Goal: Task Accomplishment & Management: Manage account settings

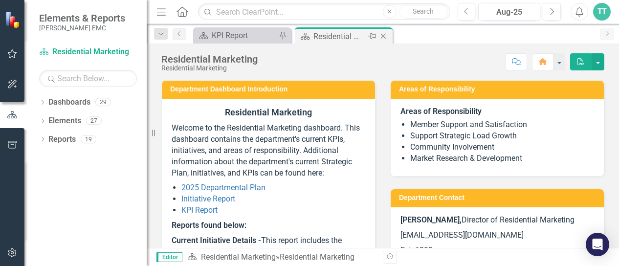
click at [347, 35] on div "Residential Marketing" at bounding box center [339, 36] width 52 height 12
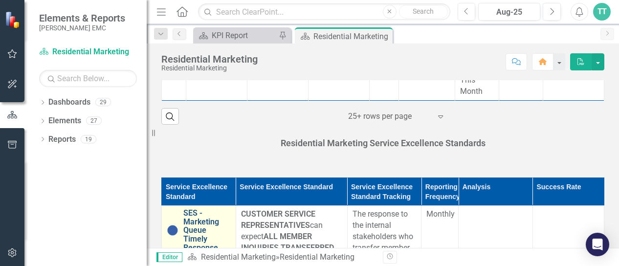
click at [214, 219] on link "SES - Marketing Queue Timely Response" at bounding box center [206, 230] width 47 height 43
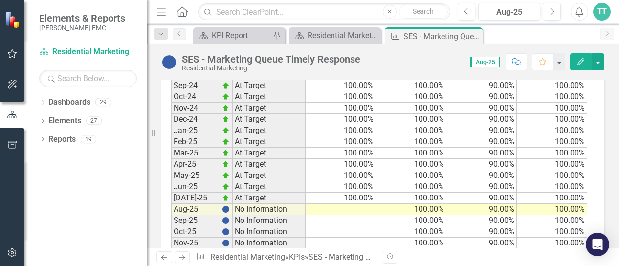
scroll to position [1158, 0]
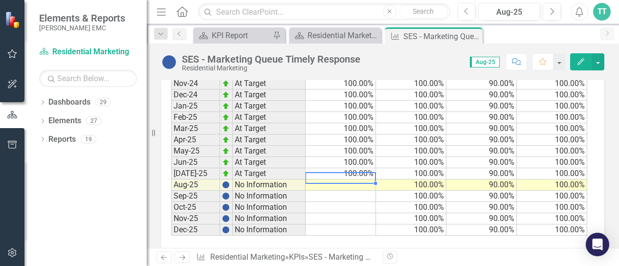
click at [346, 179] on td at bounding box center [341, 184] width 70 height 11
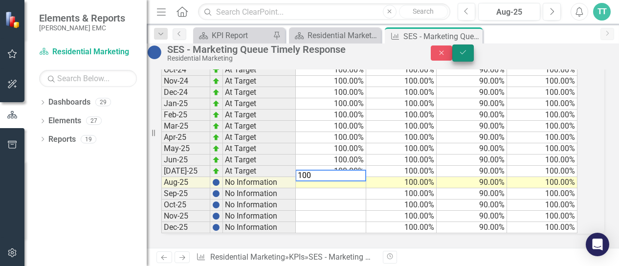
type textarea "100"
click at [468, 56] on icon "Save" at bounding box center [463, 52] width 9 height 7
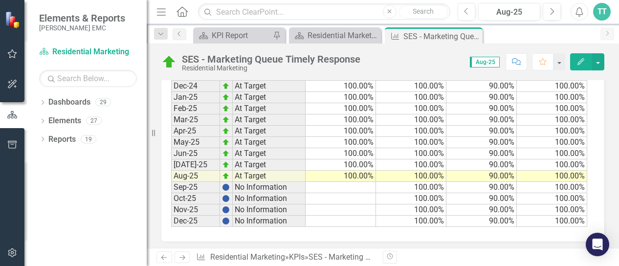
scroll to position [1168, 0]
click at [178, 35] on icon "Previous" at bounding box center [180, 34] width 8 height 6
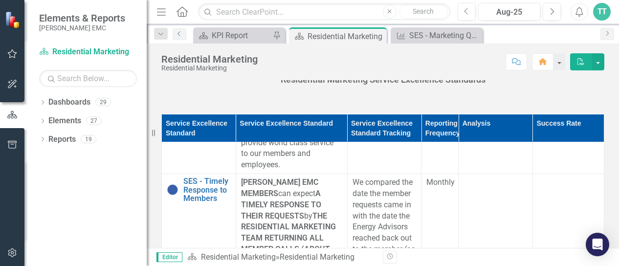
scroll to position [350, 0]
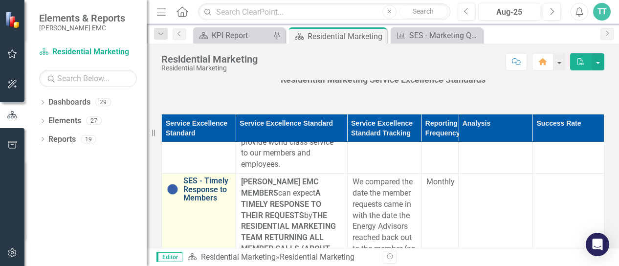
click at [210, 178] on link "SES - Timely Response to Members" at bounding box center [206, 190] width 47 height 26
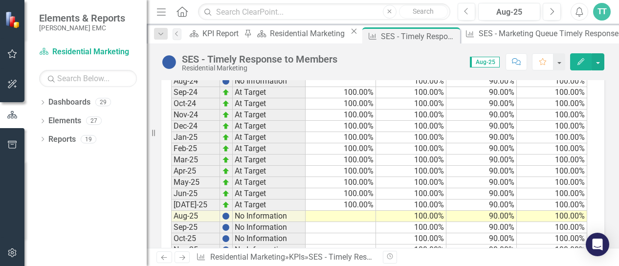
scroll to position [1162, 0]
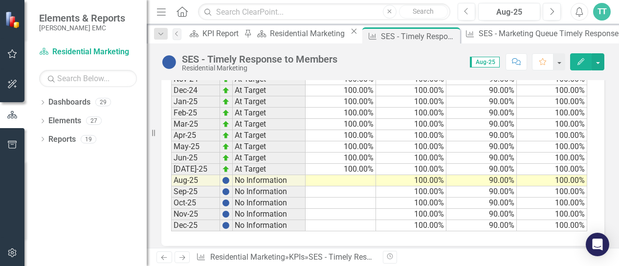
click at [357, 176] on td at bounding box center [341, 180] width 70 height 11
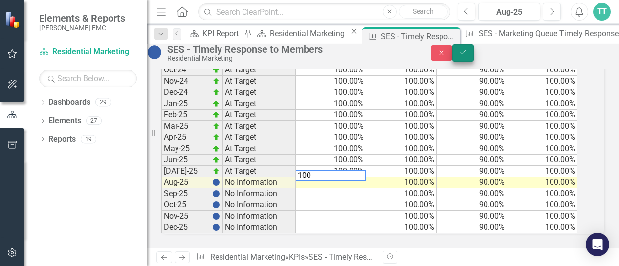
type textarea "100"
click at [474, 61] on button "Save" at bounding box center [463, 53] width 22 height 17
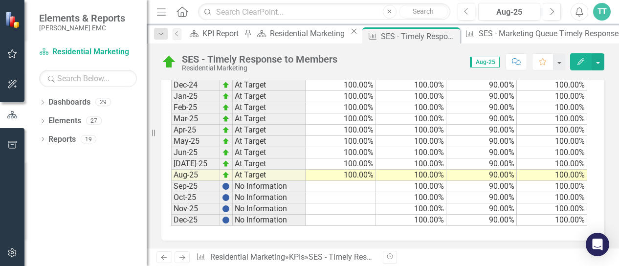
scroll to position [850, 0]
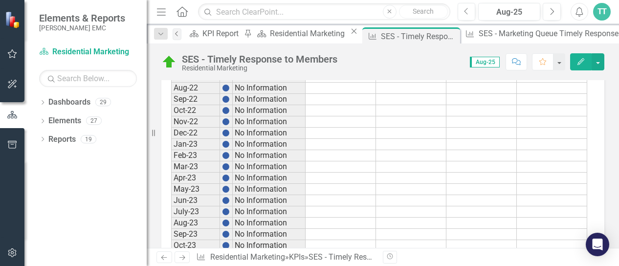
click at [181, 35] on icon "Previous" at bounding box center [177, 34] width 8 height 6
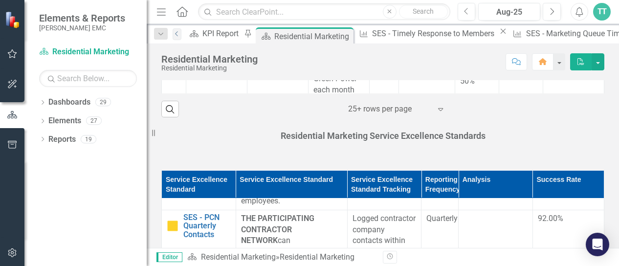
scroll to position [173, 0]
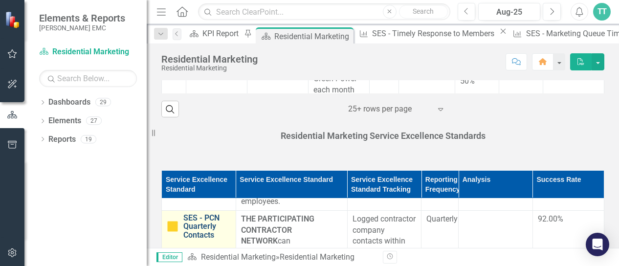
click at [209, 225] on link "SES - PCN Quarterly Contacts" at bounding box center [206, 227] width 47 height 26
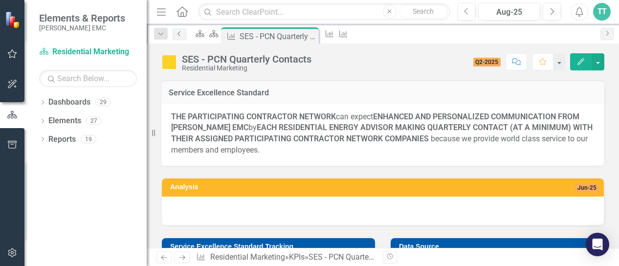
click at [181, 37] on link "Previous" at bounding box center [180, 34] width 14 height 12
